Goal: Check status: Check status

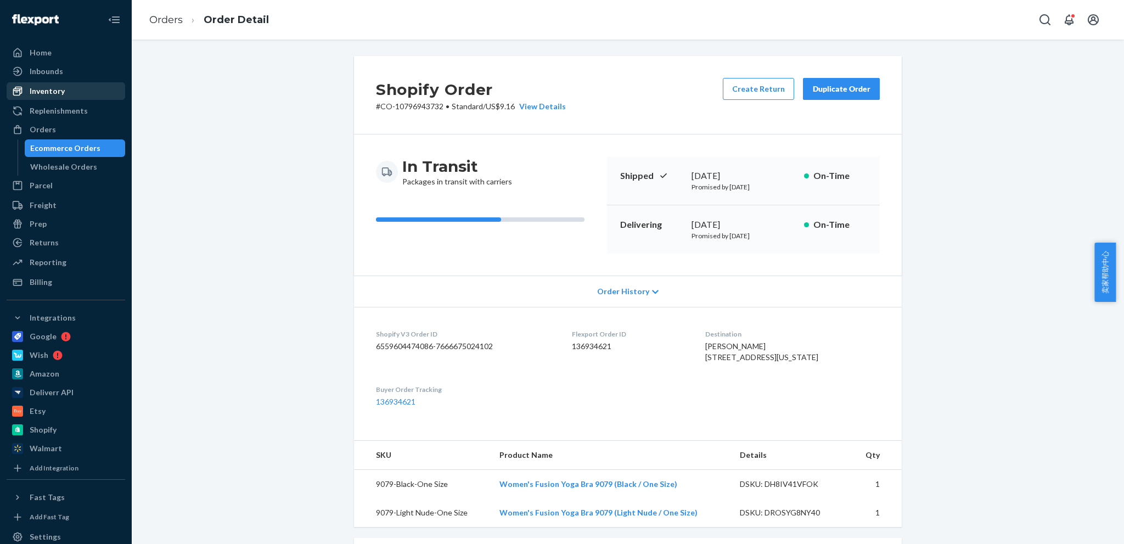
scroll to position [5, 0]
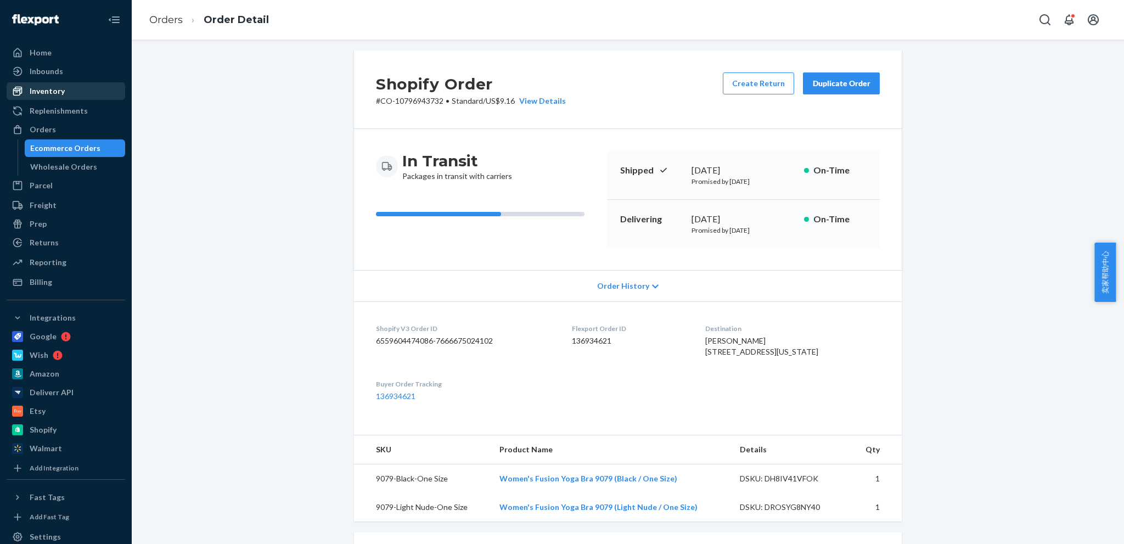
click at [41, 92] on div "Inventory" at bounding box center [47, 91] width 35 height 11
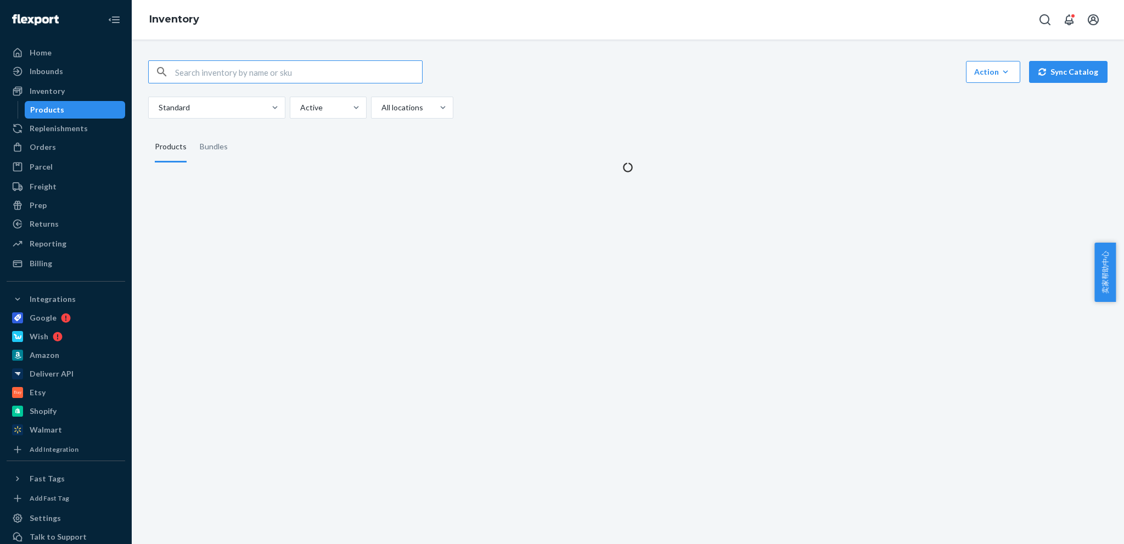
click at [274, 76] on input "text" at bounding box center [298, 72] width 247 height 22
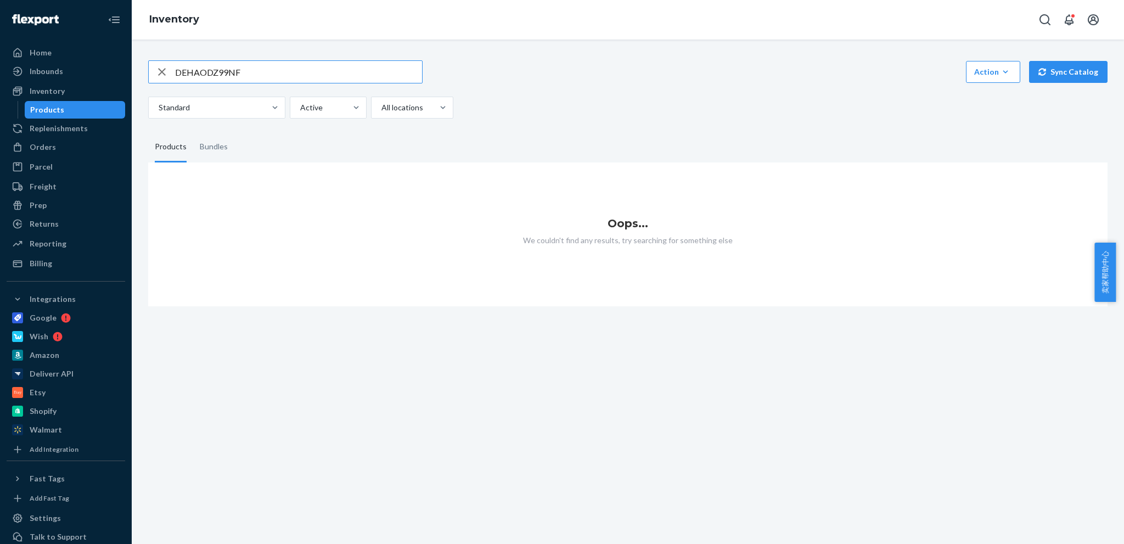
type input "DEHAODZ99NF"
click at [258, 74] on input "DEHAODZ99NF" at bounding box center [298, 72] width 247 height 22
click at [46, 96] on div "Inventory" at bounding box center [47, 91] width 35 height 11
click at [50, 89] on div "Inventory" at bounding box center [47, 91] width 35 height 11
drag, startPoint x: 268, startPoint y: 81, endPoint x: 230, endPoint y: 78, distance: 37.9
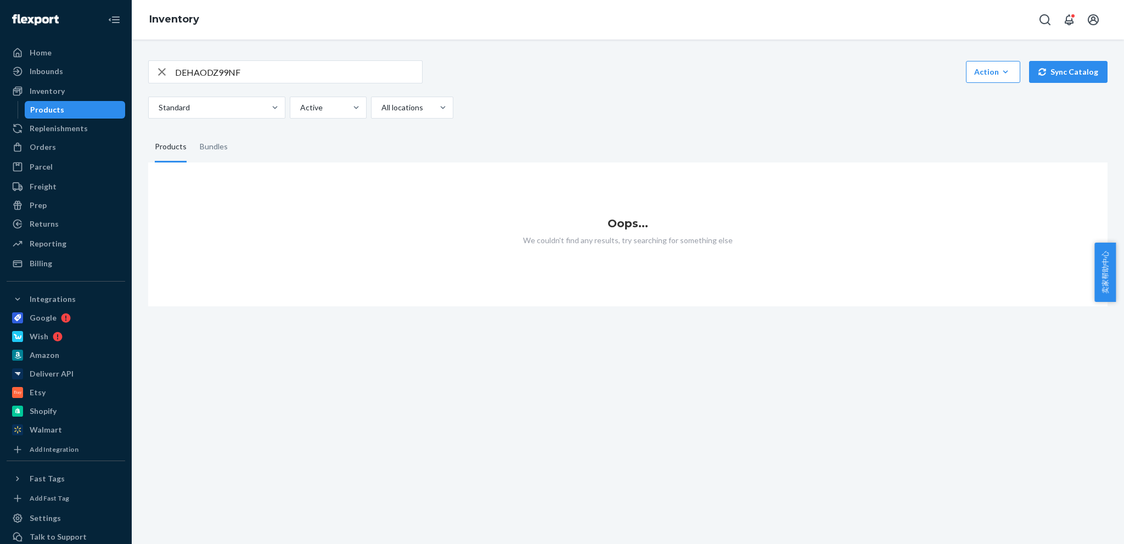
click at [268, 81] on input "DEHAODZ99NF" at bounding box center [298, 72] width 247 height 22
click at [162, 72] on icon "button" at bounding box center [162, 72] width 8 height 8
click at [280, 68] on input "text" at bounding box center [298, 72] width 247 height 22
paste input "DEHAODZ99NF"
type input "DEHAODZ99NF"
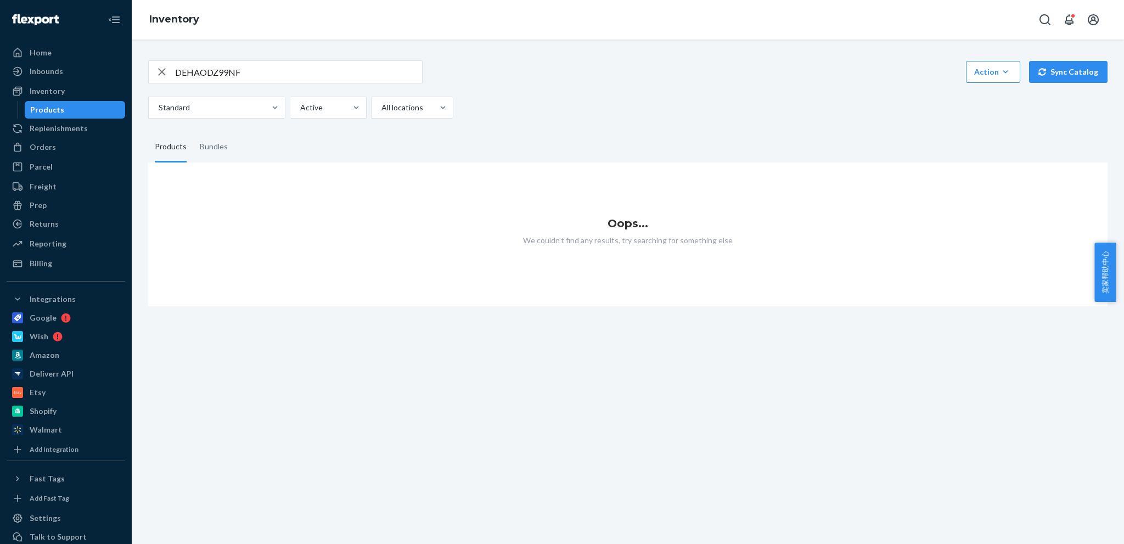
click at [299, 74] on input "DEHAODZ99NF" at bounding box center [298, 72] width 247 height 22
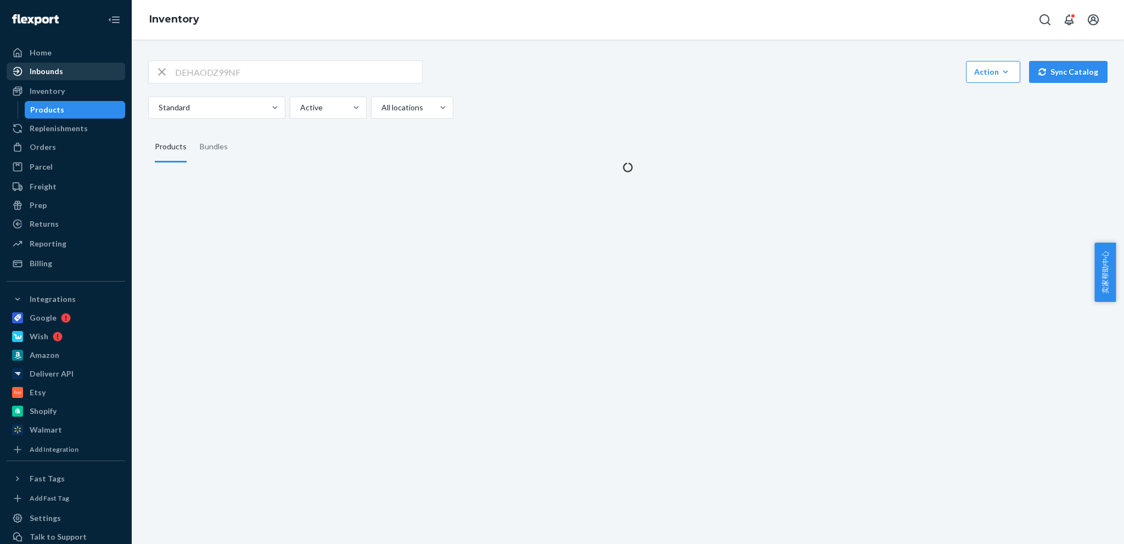
click at [38, 76] on div "Inbounds" at bounding box center [46, 71] width 33 height 11
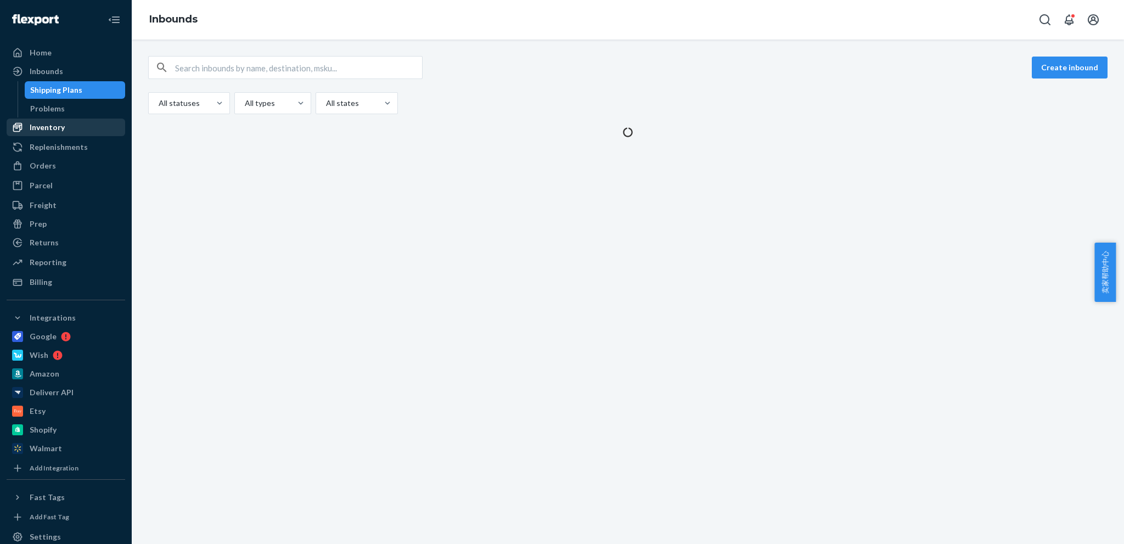
click at [53, 129] on div "Inventory" at bounding box center [47, 127] width 35 height 11
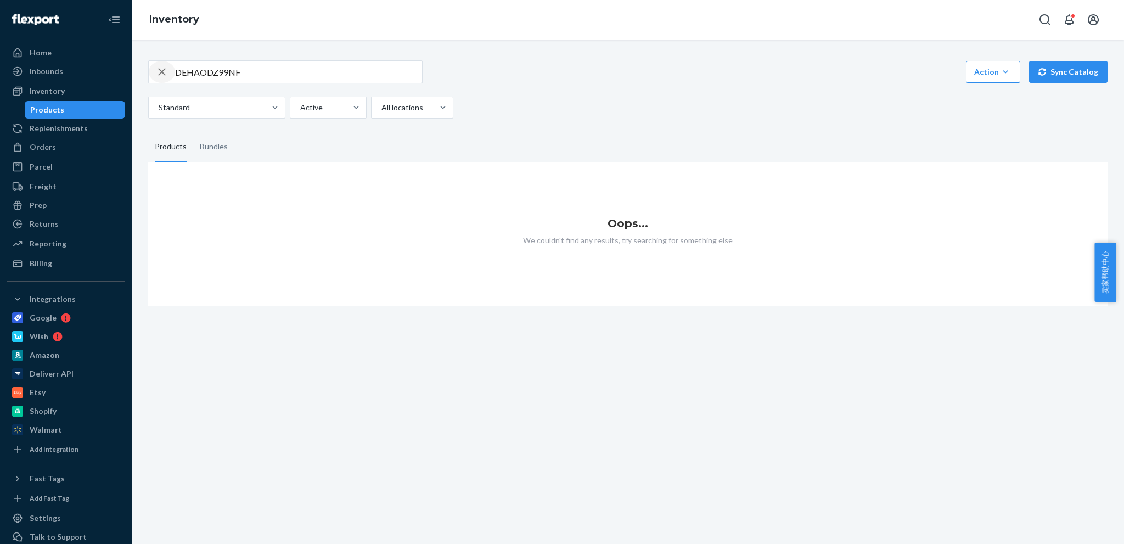
click at [161, 72] on icon "button" at bounding box center [162, 72] width 8 height 8
click at [162, 72] on button "button" at bounding box center [162, 72] width 0 height 0
click at [347, 75] on input "text" at bounding box center [298, 72] width 247 height 22
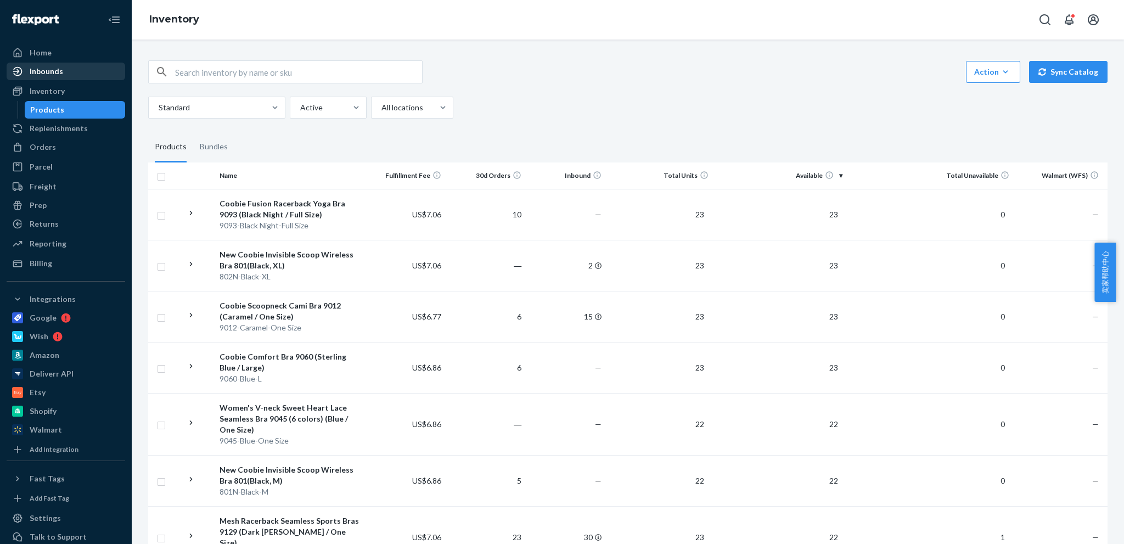
click at [52, 72] on div "Inbounds" at bounding box center [46, 71] width 33 height 11
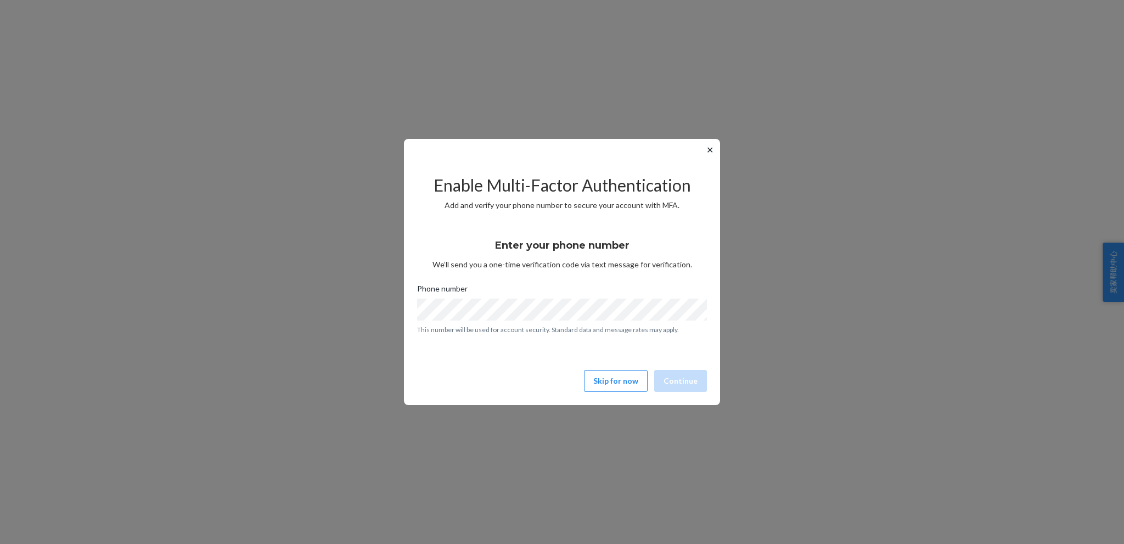
click at [711, 154] on button "✕" at bounding box center [710, 149] width 12 height 13
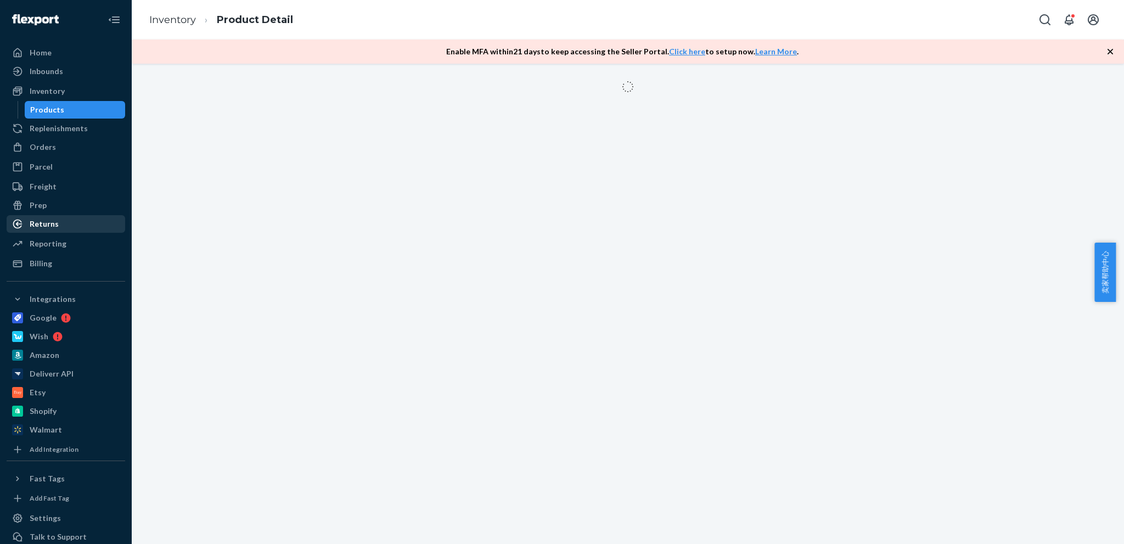
click at [54, 223] on div "Returns" at bounding box center [44, 223] width 29 height 11
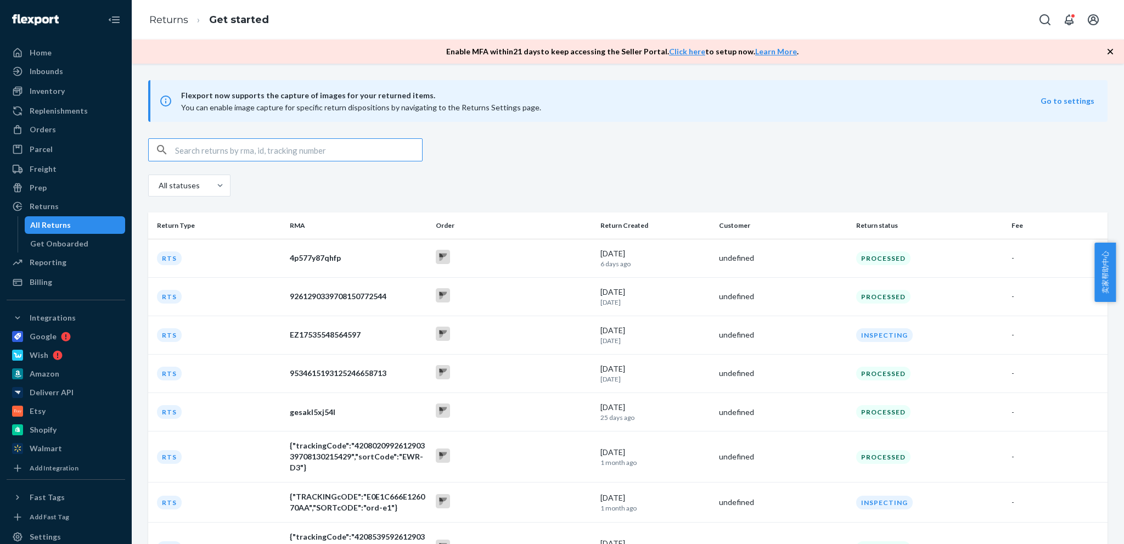
click at [326, 150] on input "text" at bounding box center [298, 150] width 247 height 22
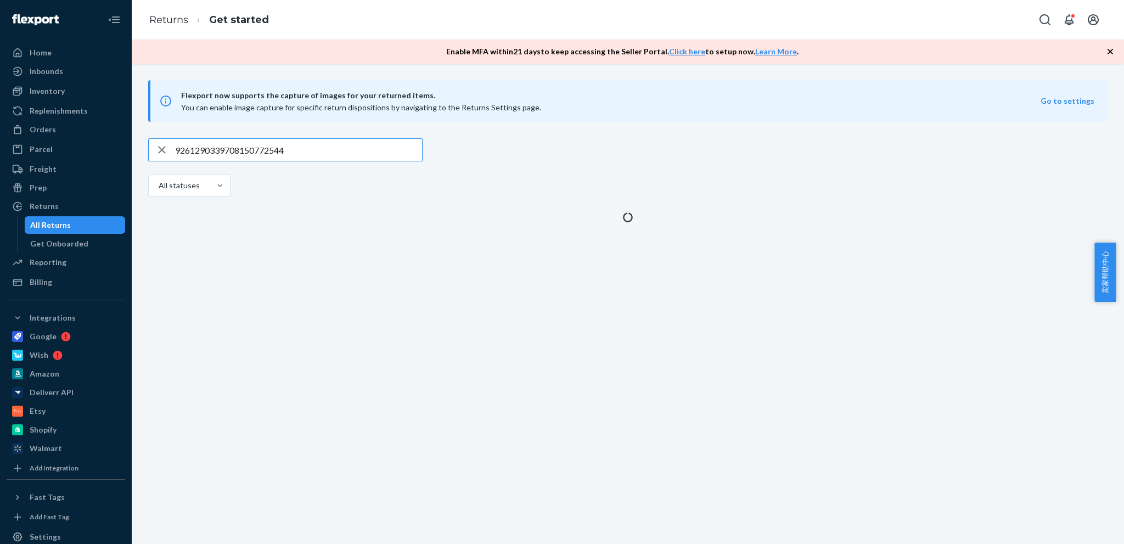
type input "9261290339708150772544"
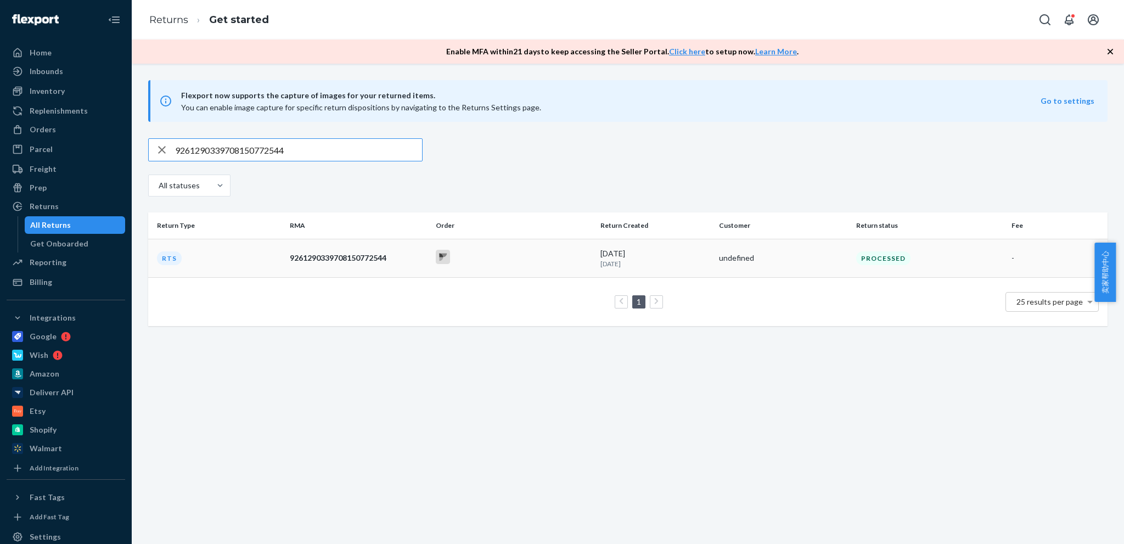
click at [241, 255] on td "RTS" at bounding box center [216, 258] width 137 height 38
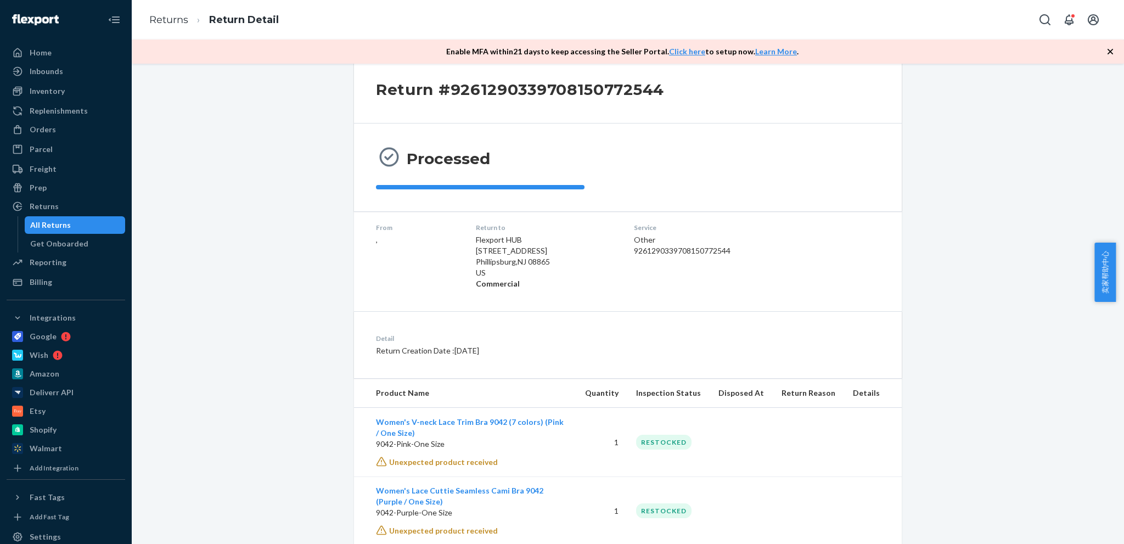
scroll to position [189, 0]
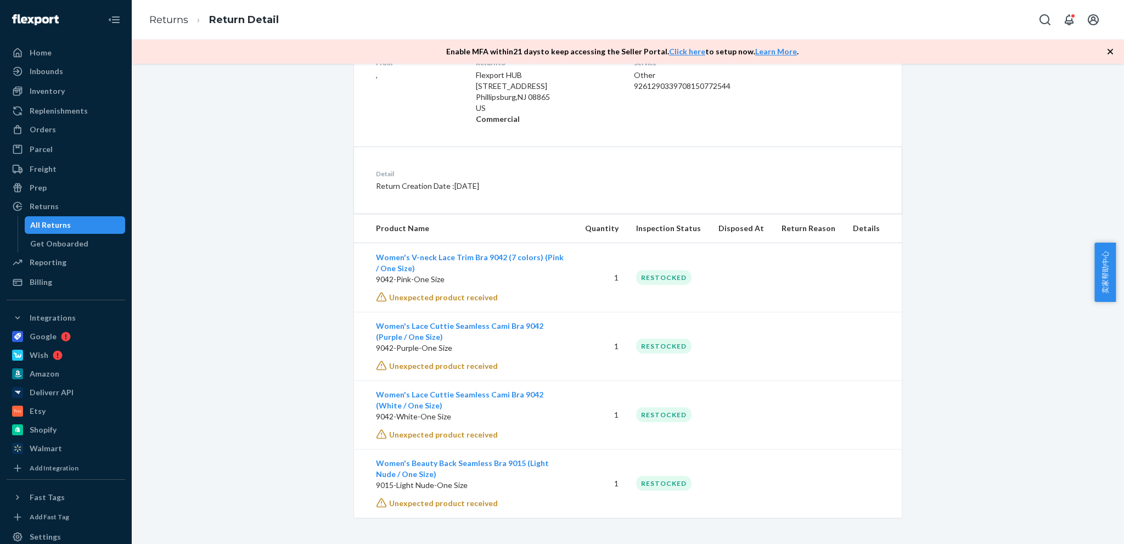
click at [443, 299] on span "Unexpected product received" at bounding box center [443, 297] width 109 height 9
click at [301, 338] on div "Return #9261290339708150772544 Processed From , Return to Flexport HUB [STREET_…" at bounding box center [628, 204] width 976 height 626
click at [972, 379] on div "Return #9261290339708150772544 Processed From , Return to Flexport HUB [STREET_…" at bounding box center [628, 204] width 976 height 626
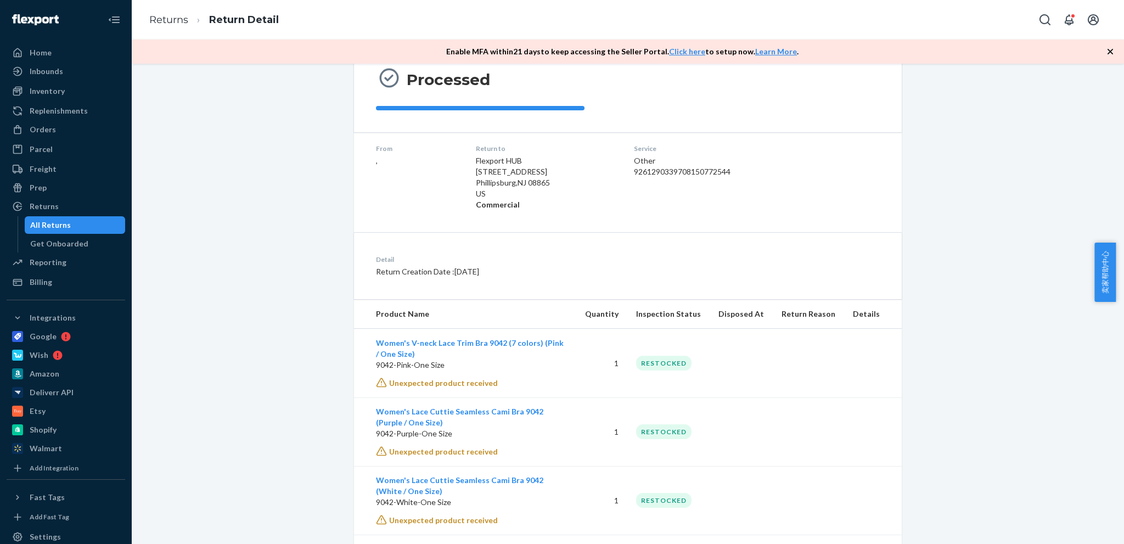
scroll to position [24, 0]
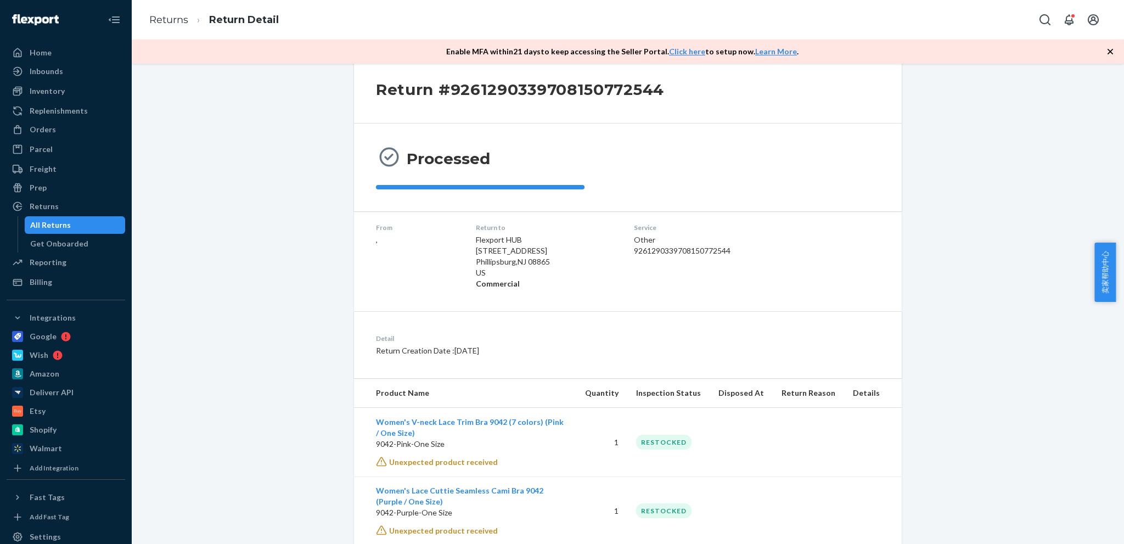
click at [416, 530] on span "Unexpected product received" at bounding box center [443, 530] width 109 height 9
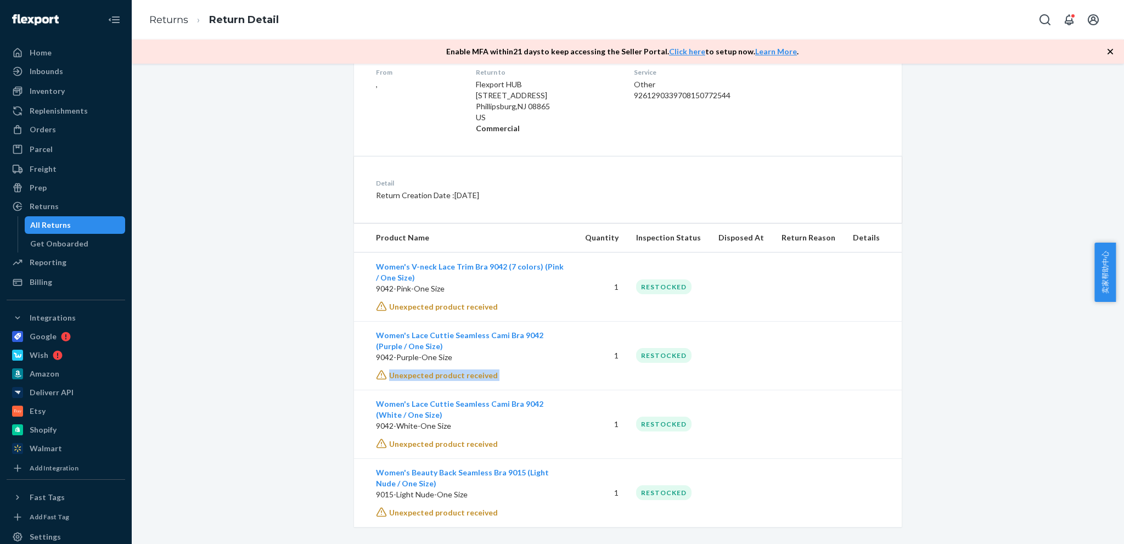
scroll to position [189, 0]
